Goal: Find specific page/section: Find specific page/section

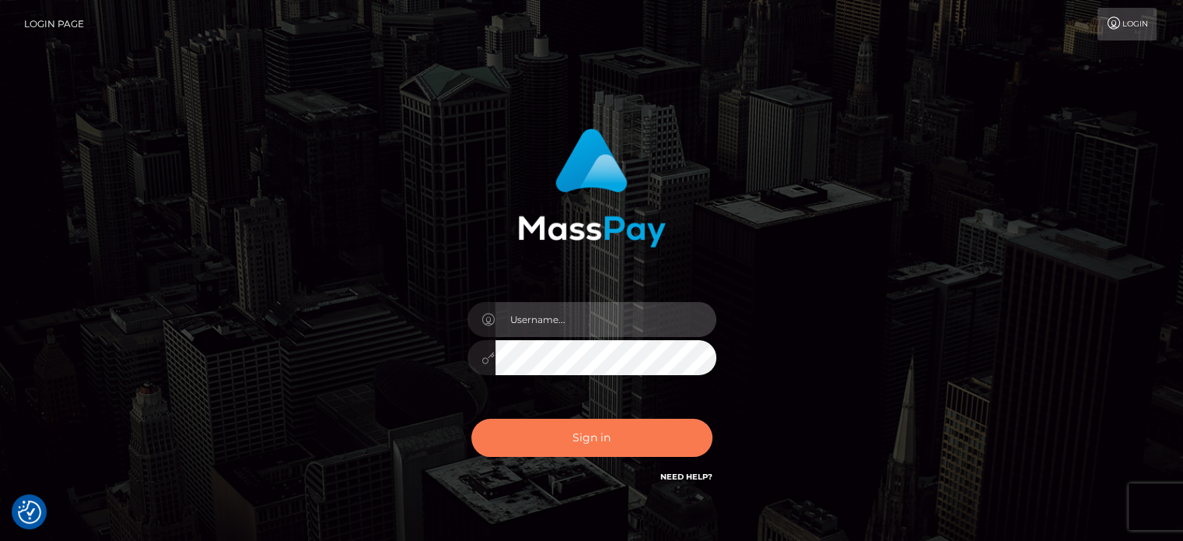
type input "[PERSON_NAME].ctfo"
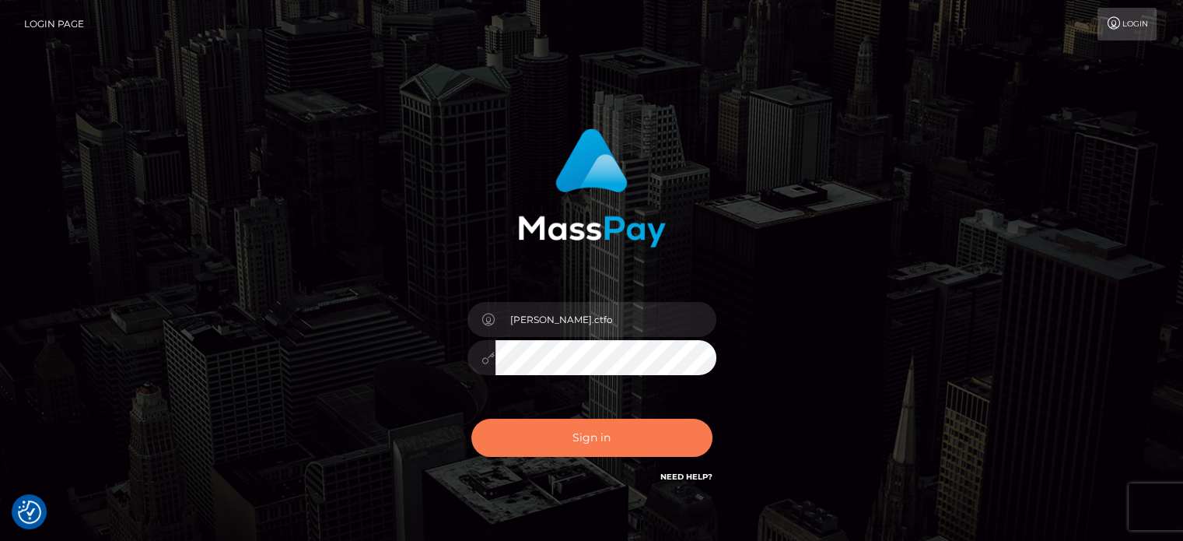
click at [616, 430] on button "Sign in" at bounding box center [591, 437] width 241 height 38
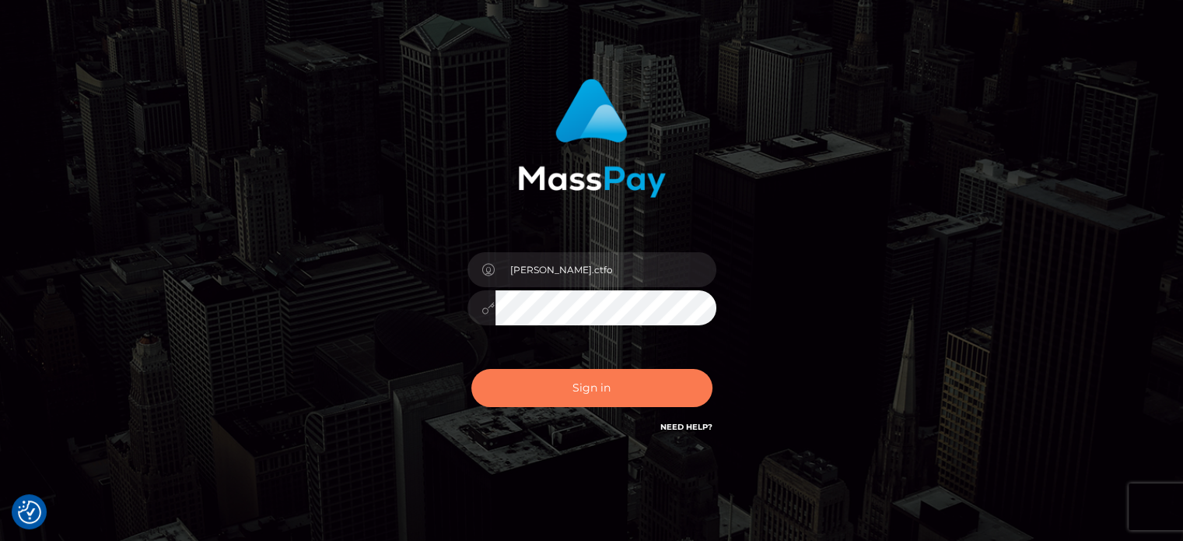
scroll to position [78, 0]
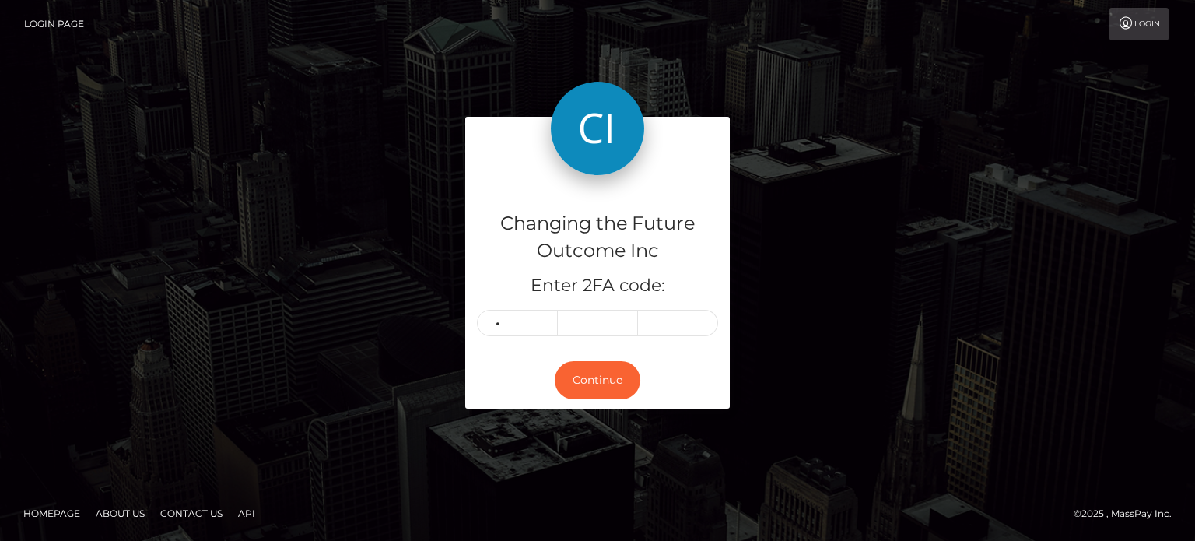
type input "4"
type input "6"
type input "7"
type input "5"
type input "9"
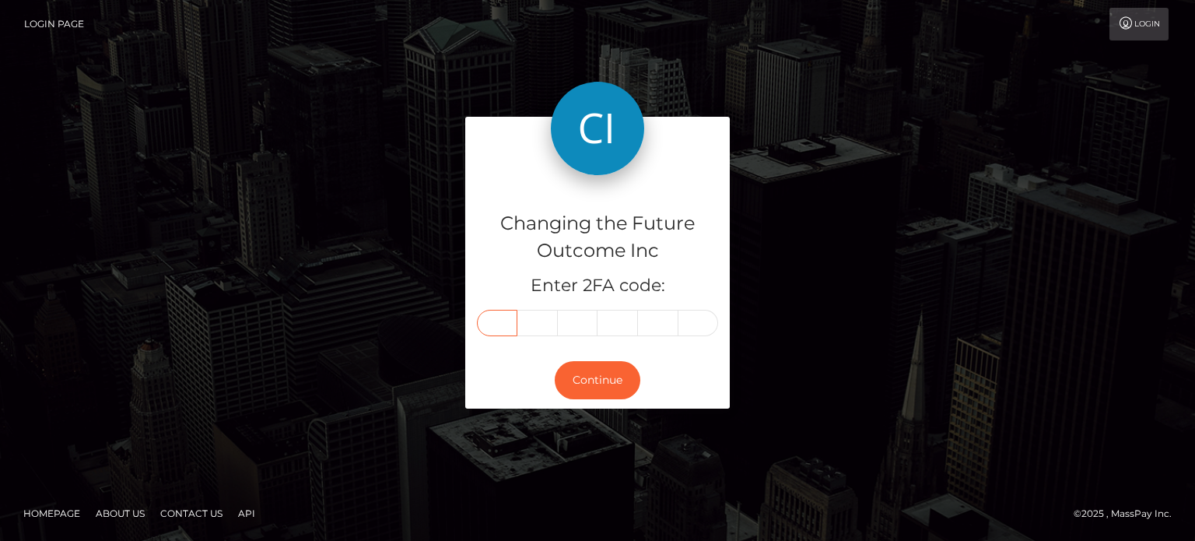
type input "4"
type input "6"
type input "7"
type input "5"
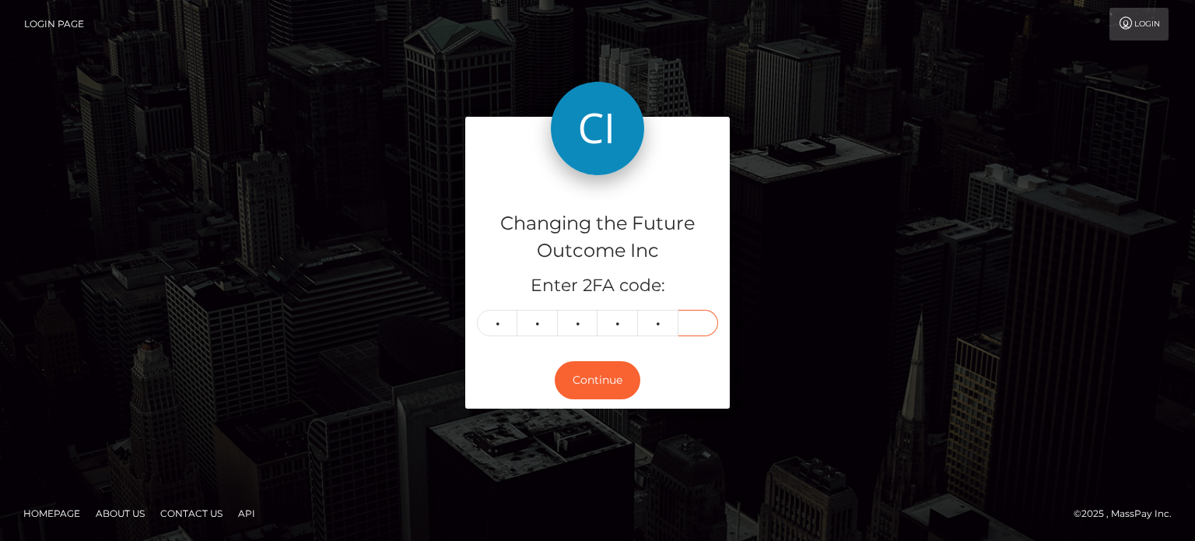
type input "9"
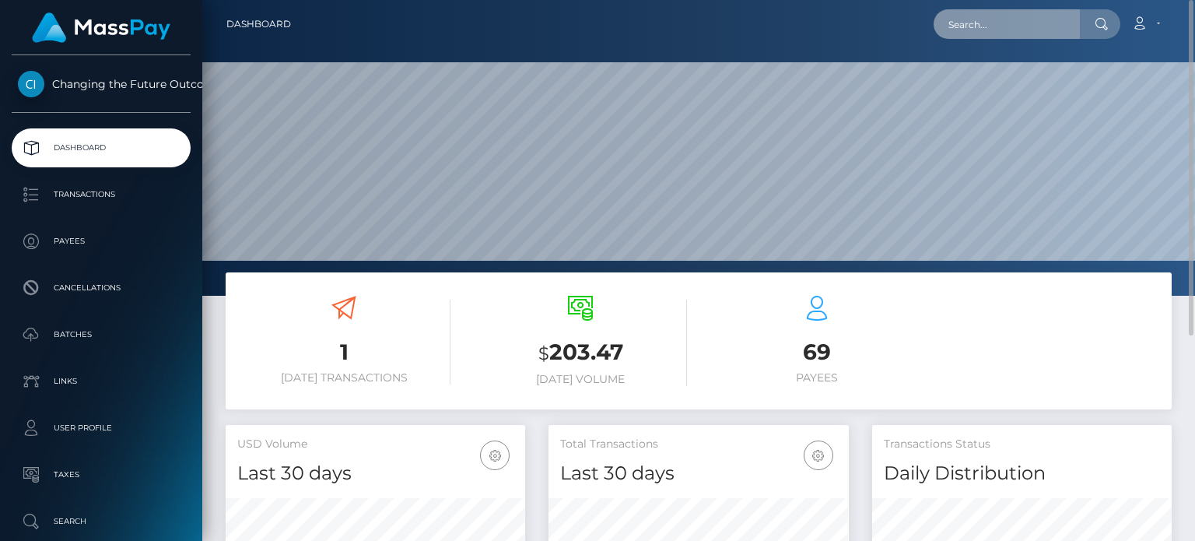
click at [1018, 25] on input "text" at bounding box center [1006, 24] width 146 height 30
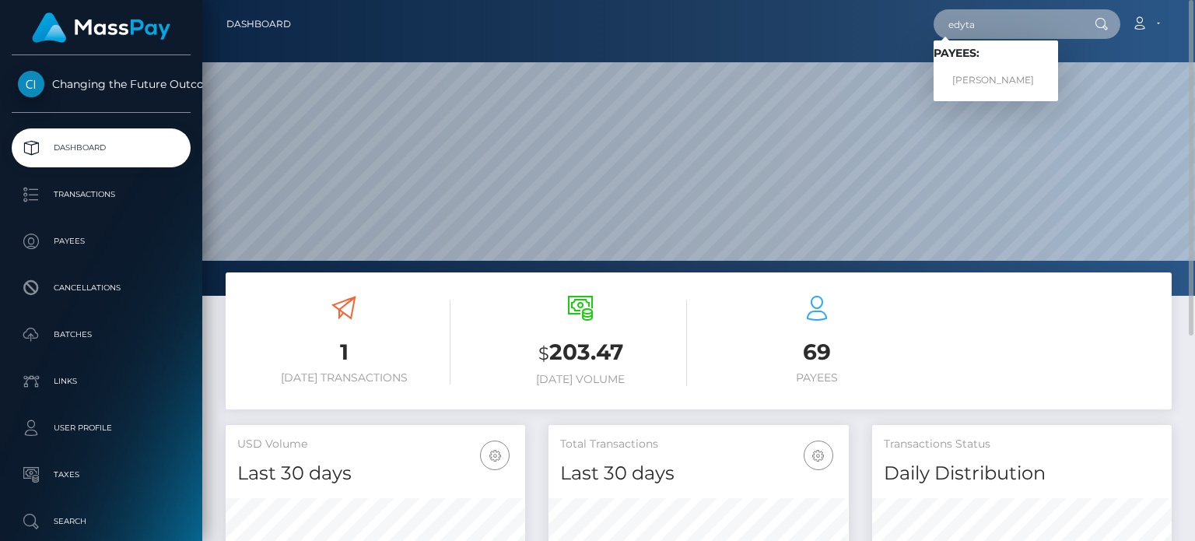
type input "edyta"
click at [1002, 89] on link "Edyta Lipkowska" at bounding box center [995, 80] width 124 height 29
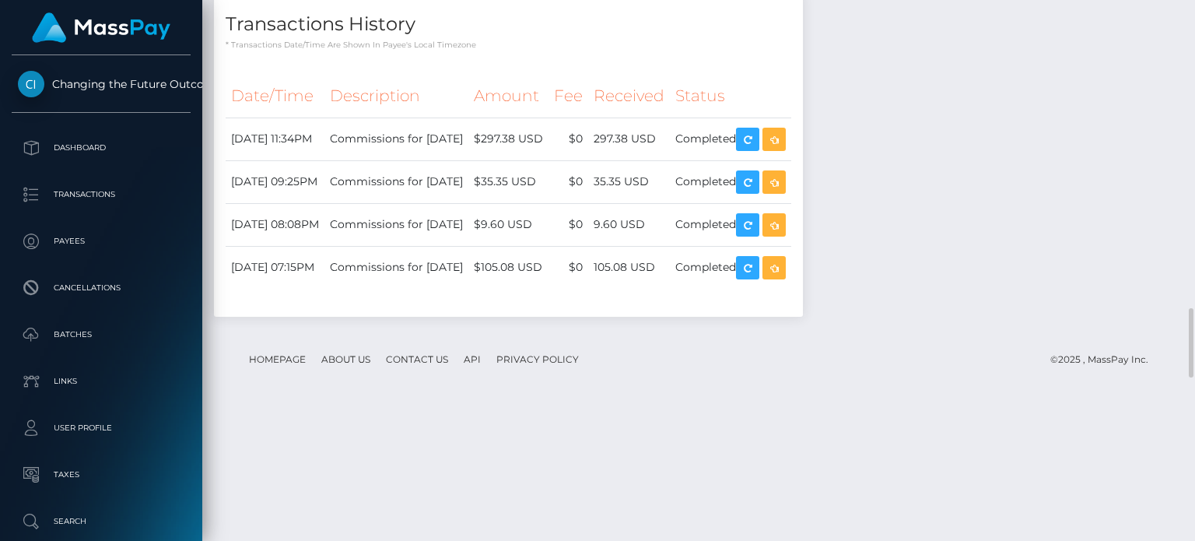
scroll to position [2333, 0]
